Goal: Book appointment/travel/reservation

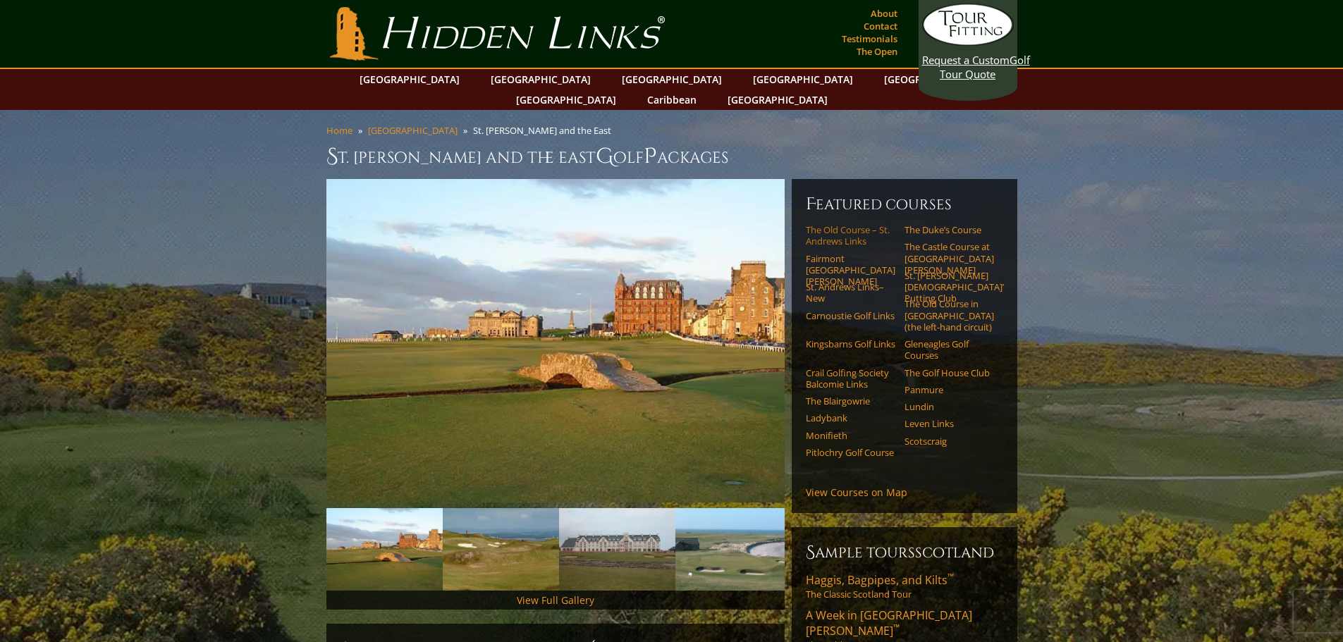
click at [839, 224] on link "The Old Course – St. Andrews Links" at bounding box center [851, 235] width 90 height 23
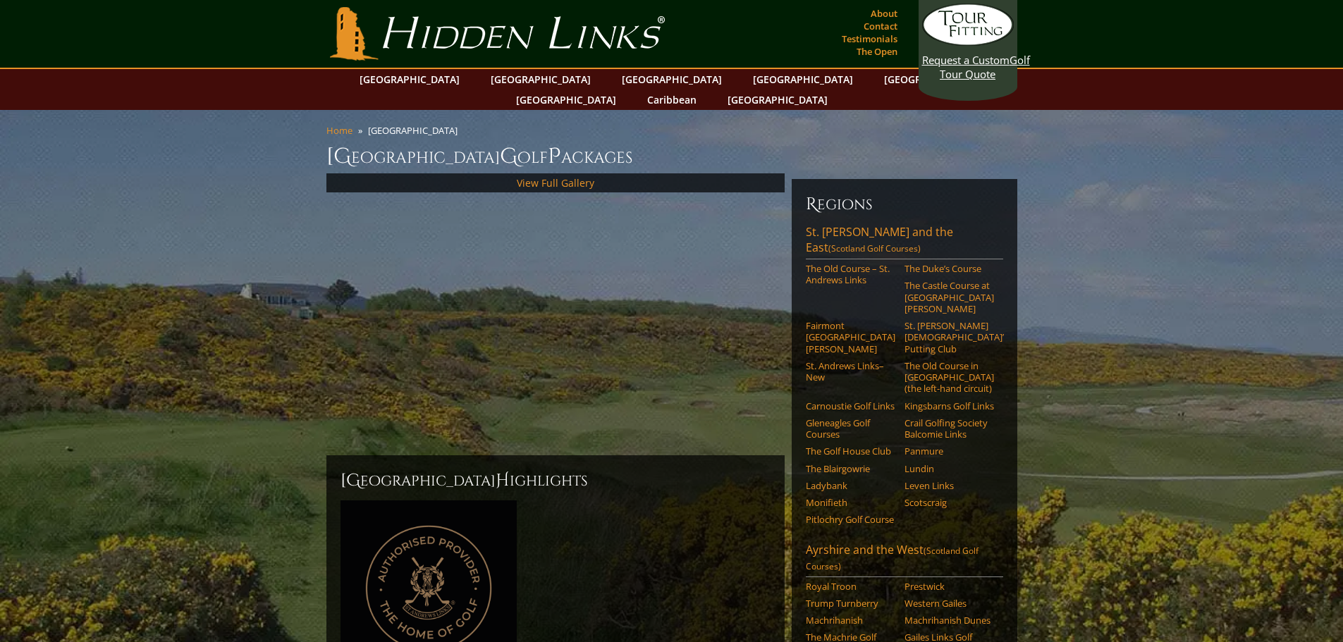
scroll to position [642, 0]
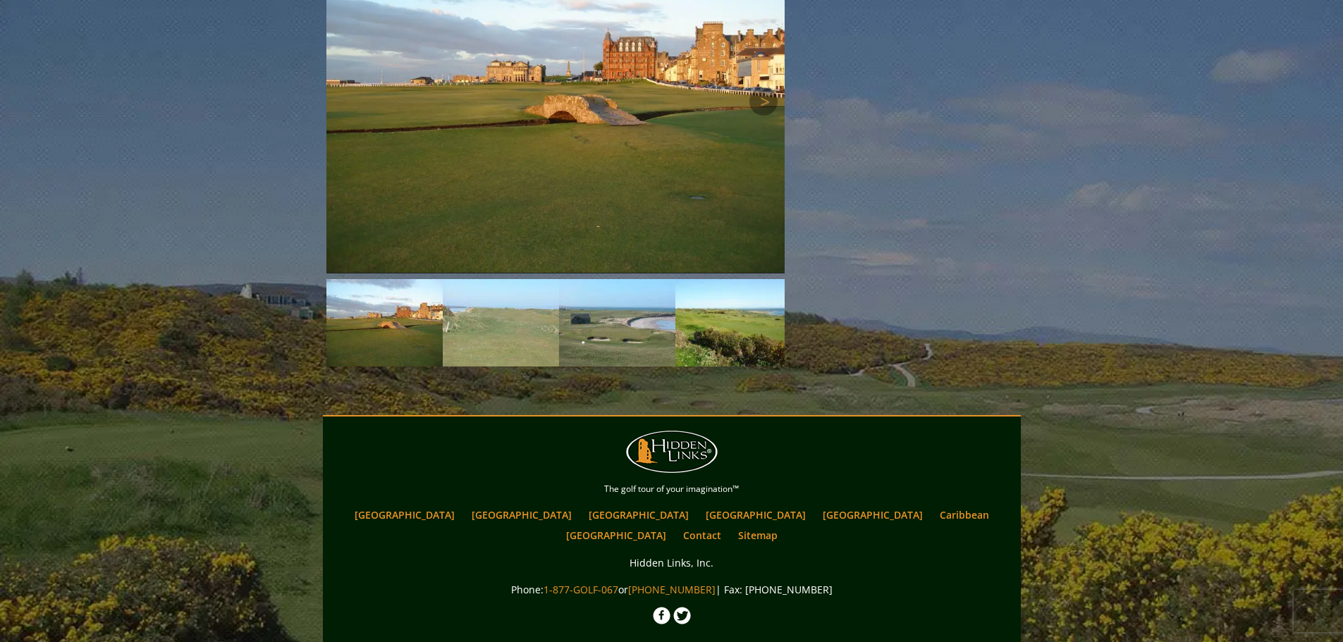
scroll to position [2034, 0]
